Goal: Participate in discussion: Engage in conversation with other users on a specific topic

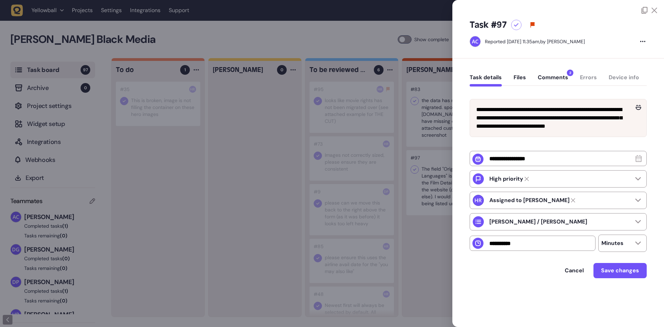
click at [558, 77] on button "Comments 2" at bounding box center [553, 80] width 30 height 12
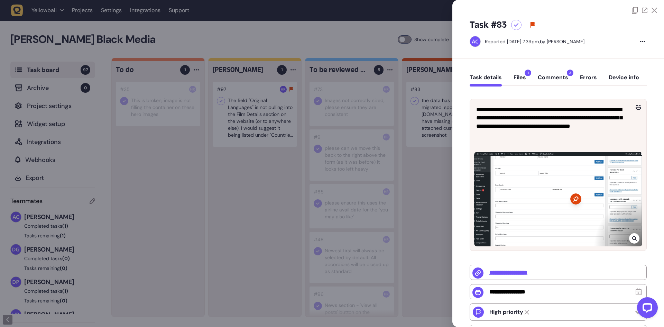
click at [542, 74] on button "Comments 3" at bounding box center [553, 80] width 30 height 12
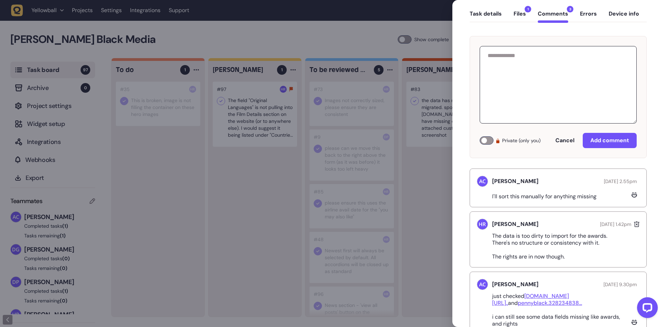
scroll to position [69, 0]
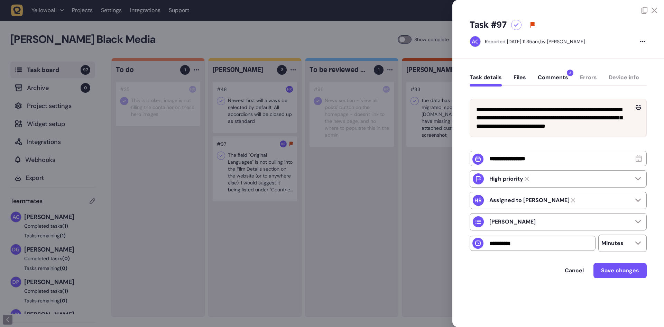
click at [543, 78] on button "Comments 3" at bounding box center [553, 80] width 30 height 12
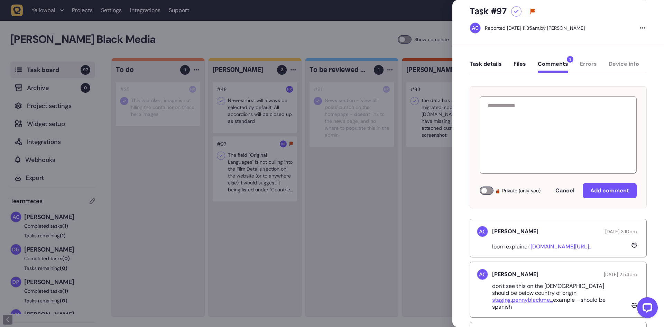
scroll to position [64, 0]
